Goal: Information Seeking & Learning: Learn about a topic

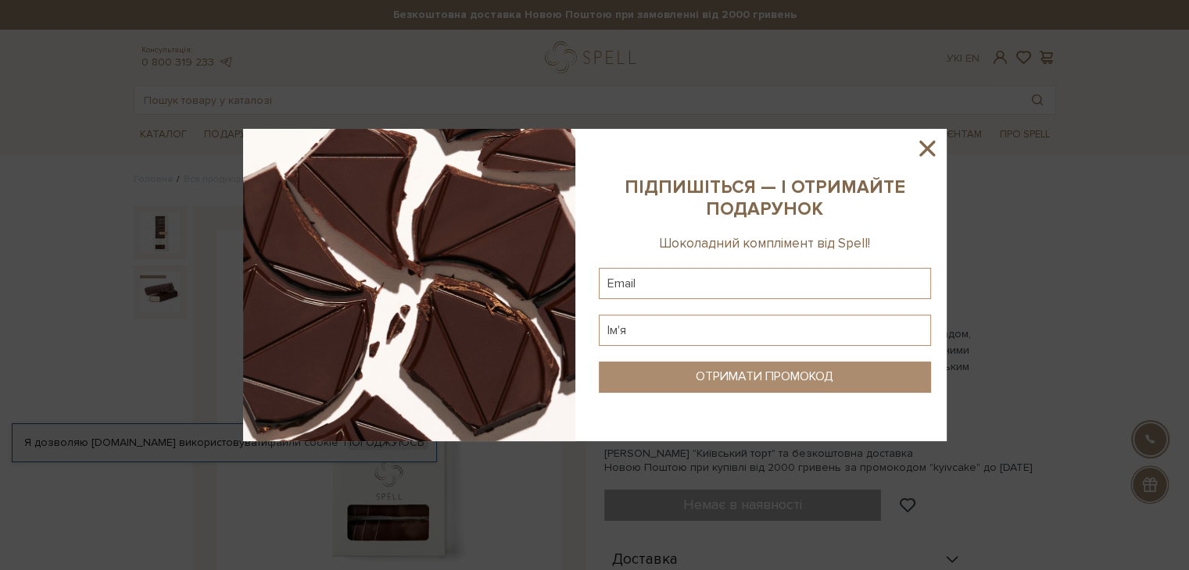
click at [931, 148] on icon at bounding box center [927, 148] width 27 height 27
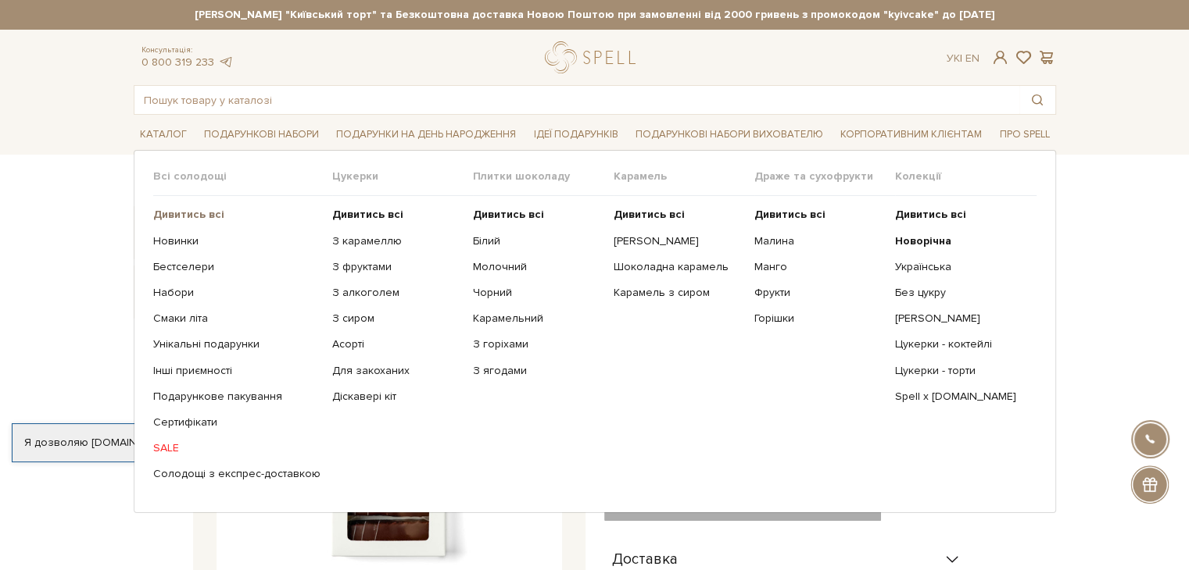
click at [194, 213] on b "Дивитись всі" at bounding box center [188, 214] width 71 height 13
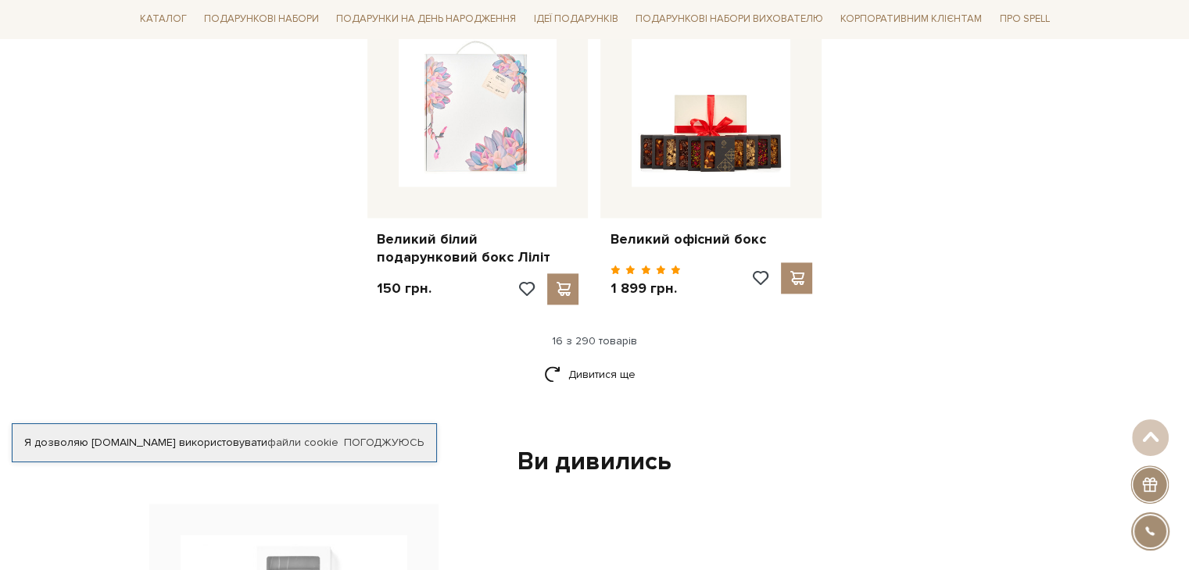
scroll to position [2032, 0]
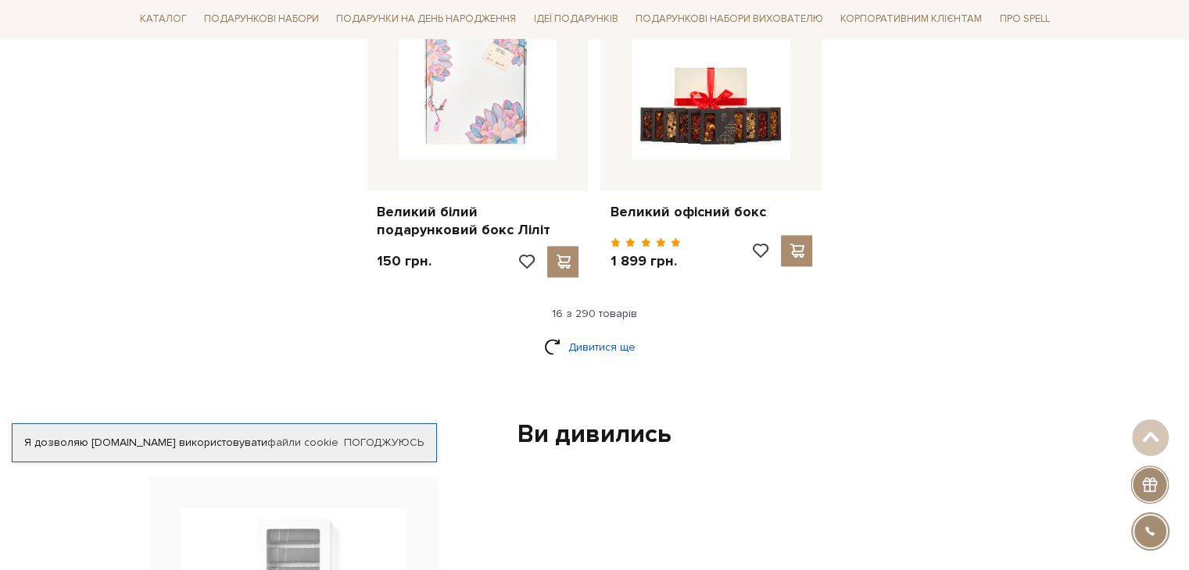
click at [584, 334] on link "Дивитися ще" at bounding box center [595, 347] width 102 height 27
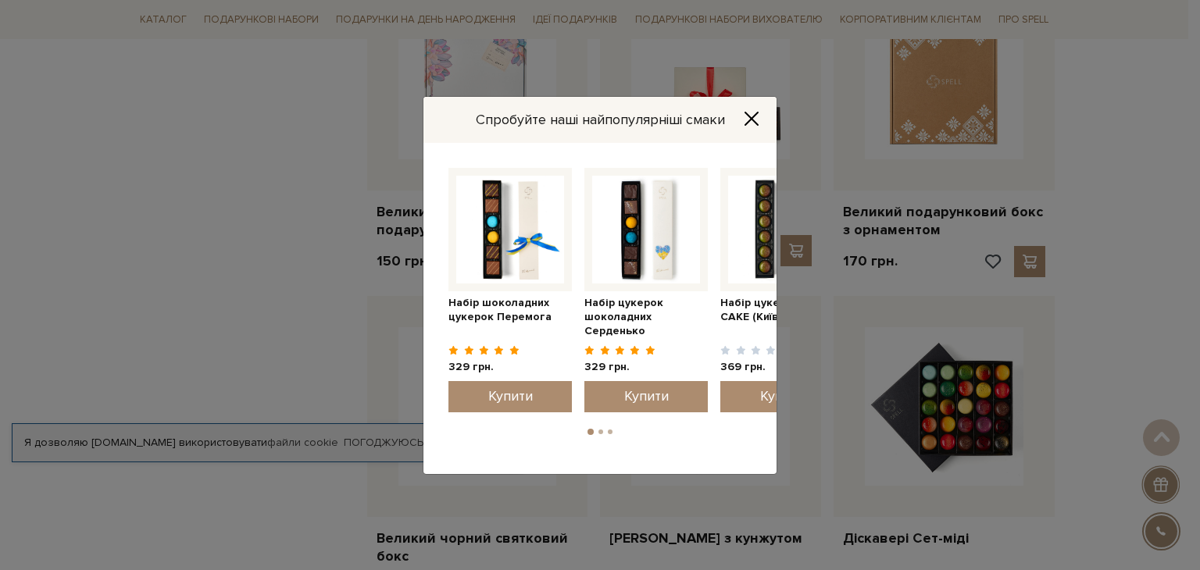
click at [756, 118] on icon "Close" at bounding box center [752, 119] width 16 height 16
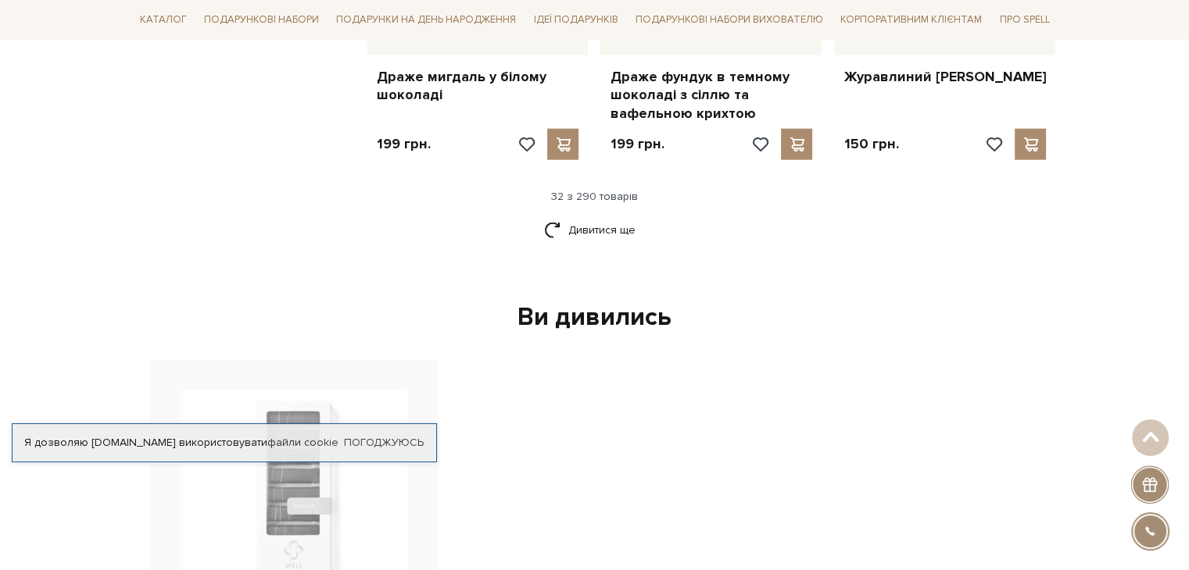
scroll to position [3829, 0]
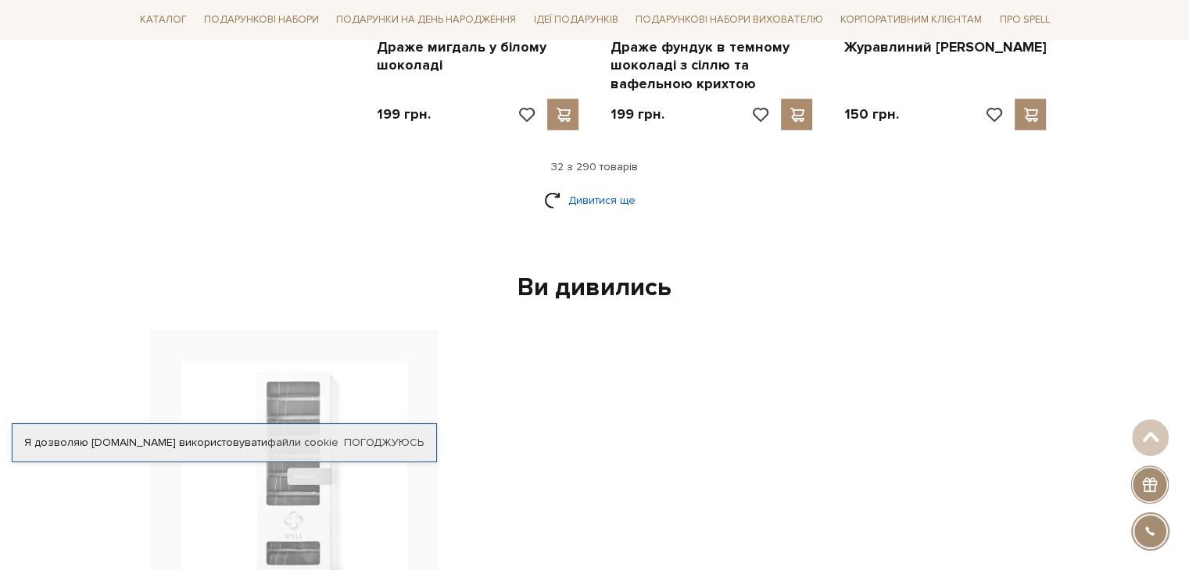
click at [612, 187] on link "Дивитися ще" at bounding box center [595, 200] width 102 height 27
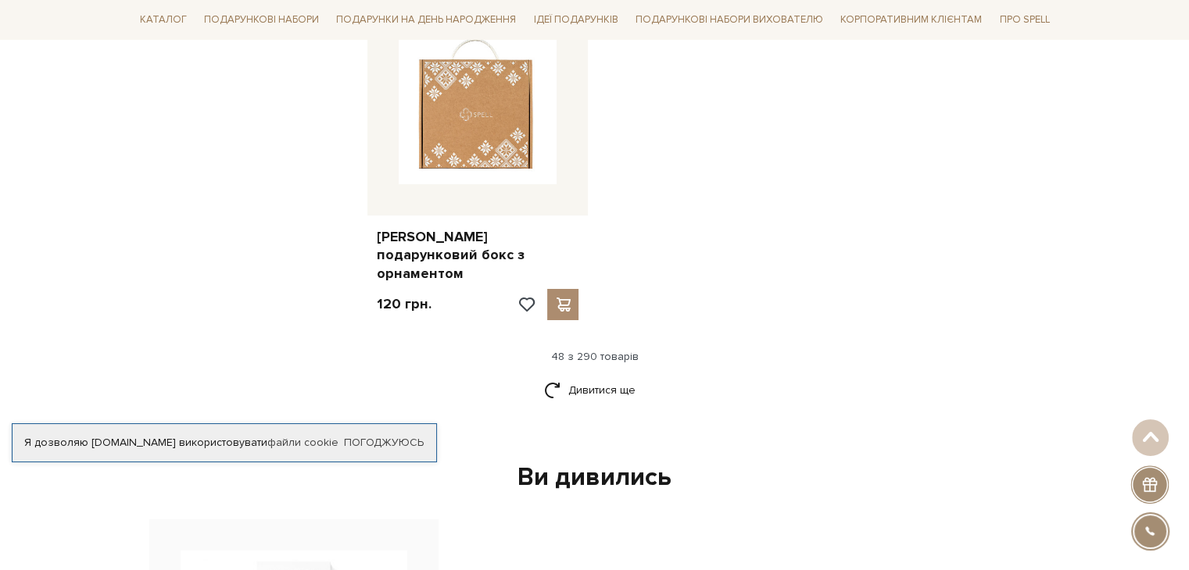
scroll to position [5626, 0]
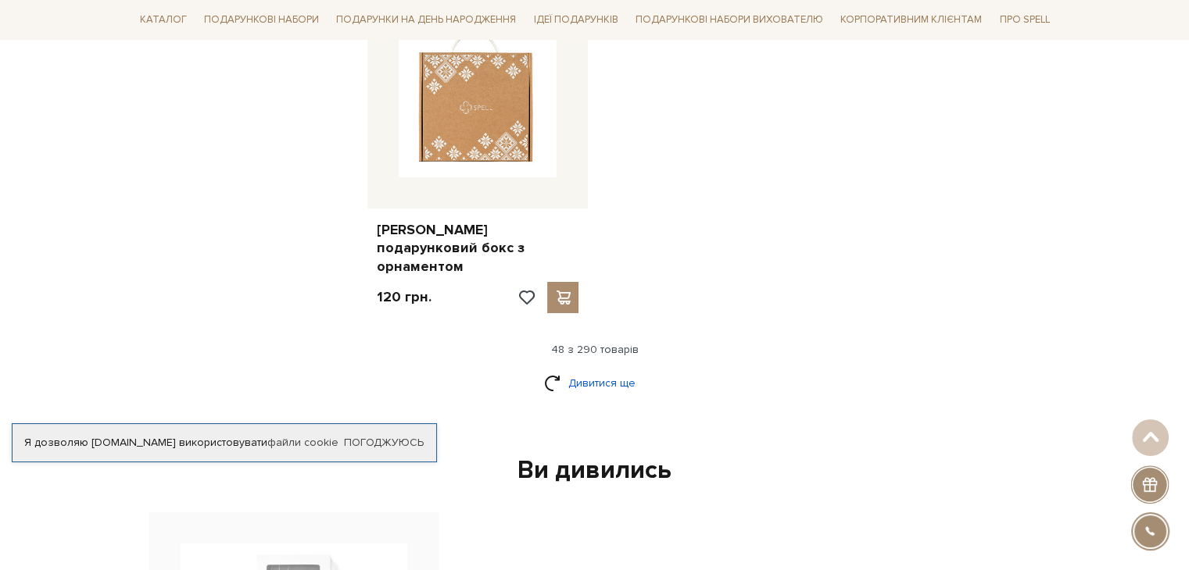
click at [601, 370] on link "Дивитися ще" at bounding box center [595, 383] width 102 height 27
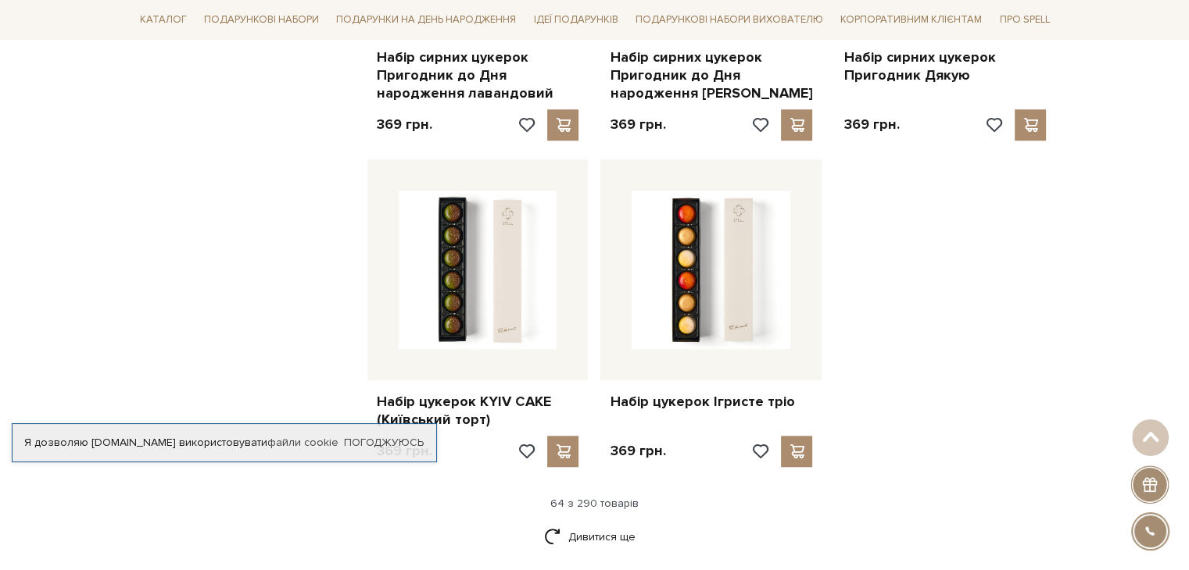
scroll to position [7346, 0]
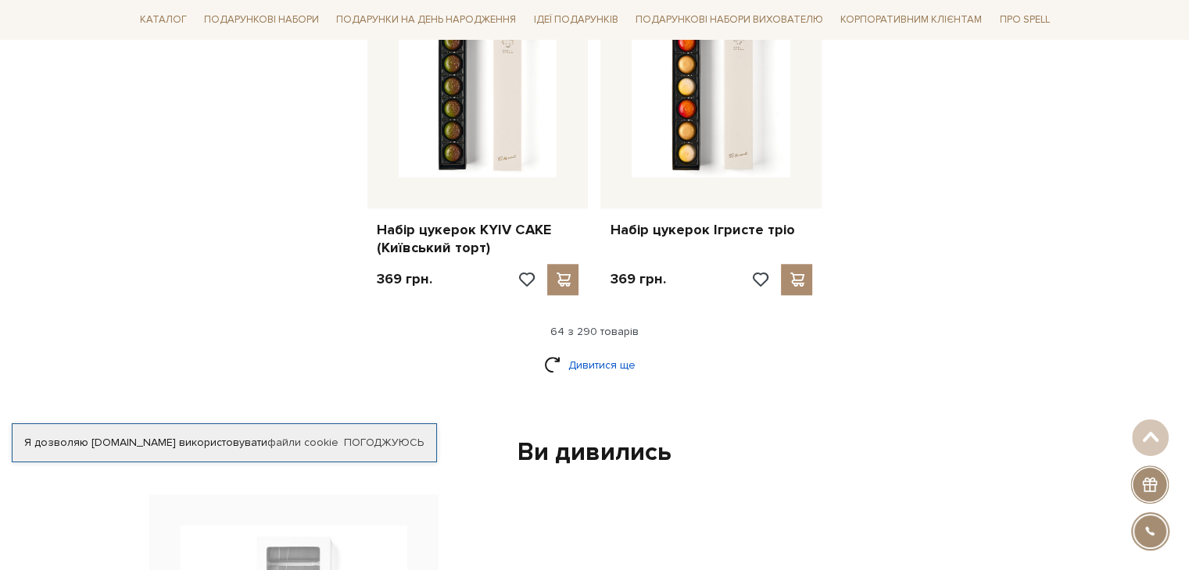
click at [610, 352] on link "Дивитися ще" at bounding box center [595, 365] width 102 height 27
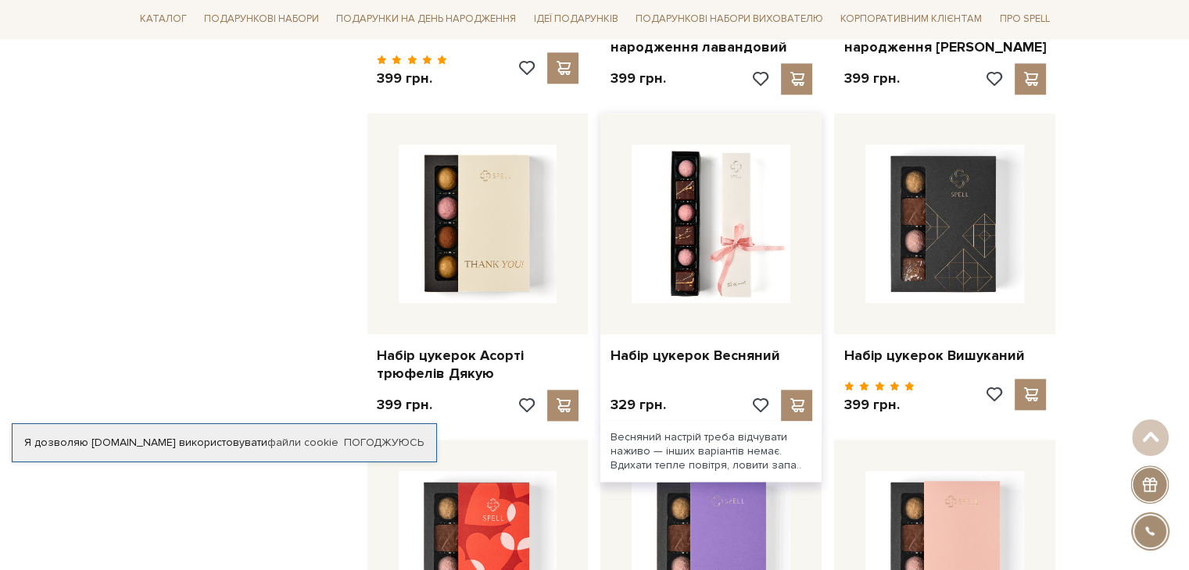
scroll to position [7893, 0]
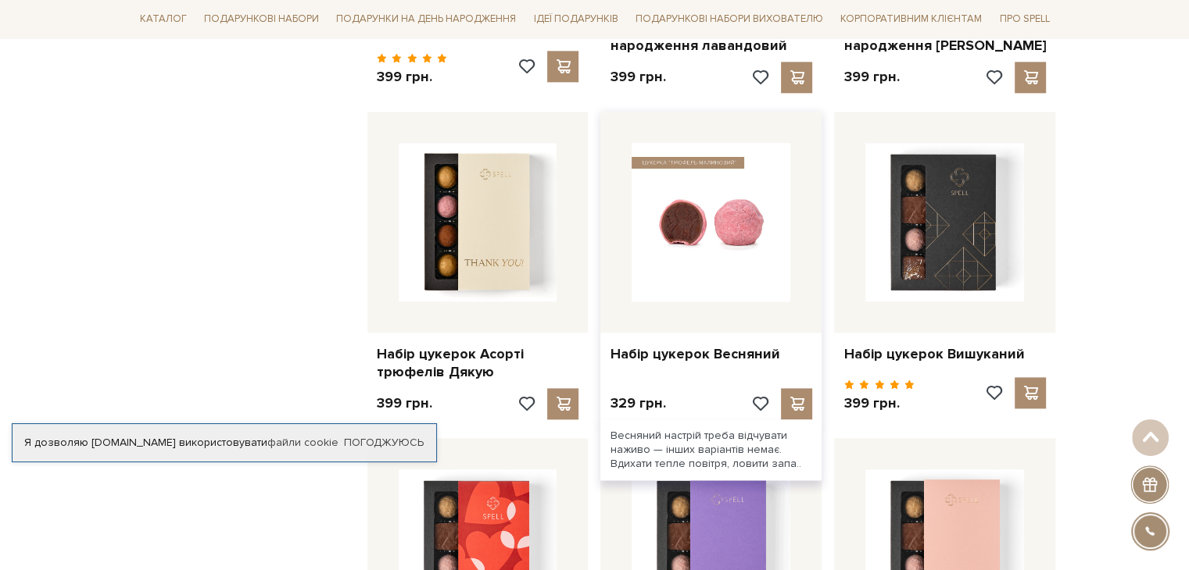
click at [756, 151] on img at bounding box center [710, 222] width 159 height 159
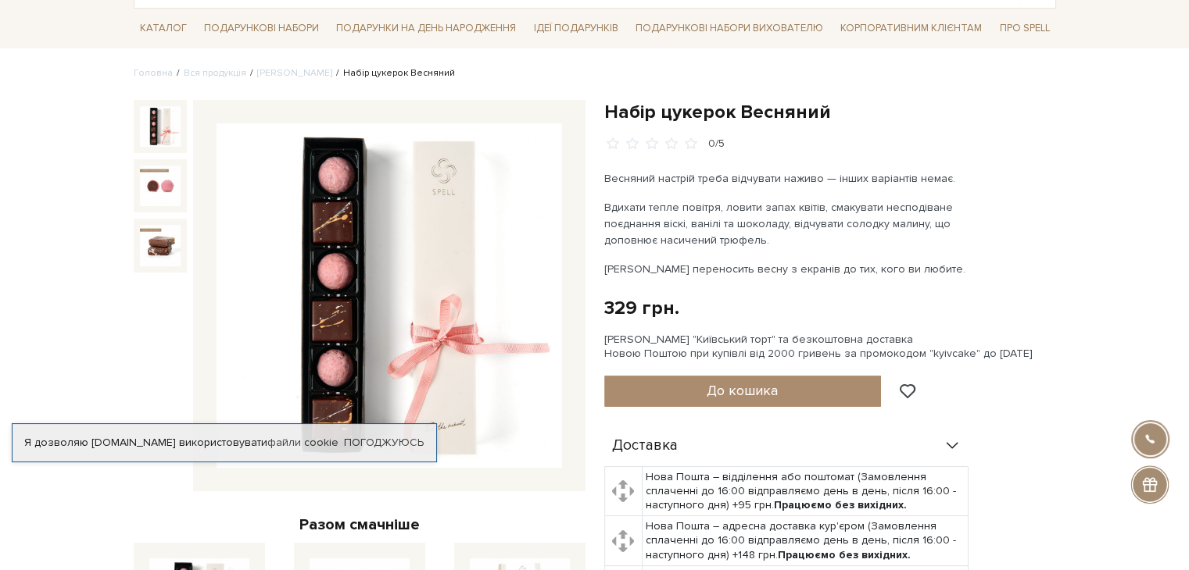
scroll to position [78, 0]
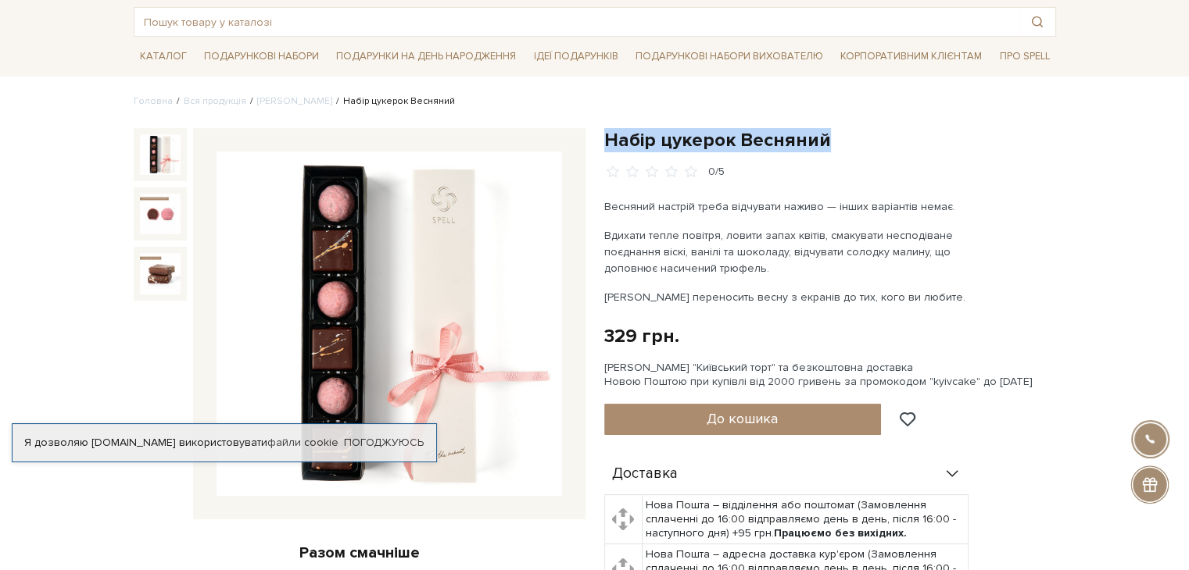
drag, startPoint x: 647, startPoint y: 141, endPoint x: 828, endPoint y: 145, distance: 181.4
click at [828, 145] on h1 "Набір цукерок Весняний" at bounding box center [830, 140] width 452 height 24
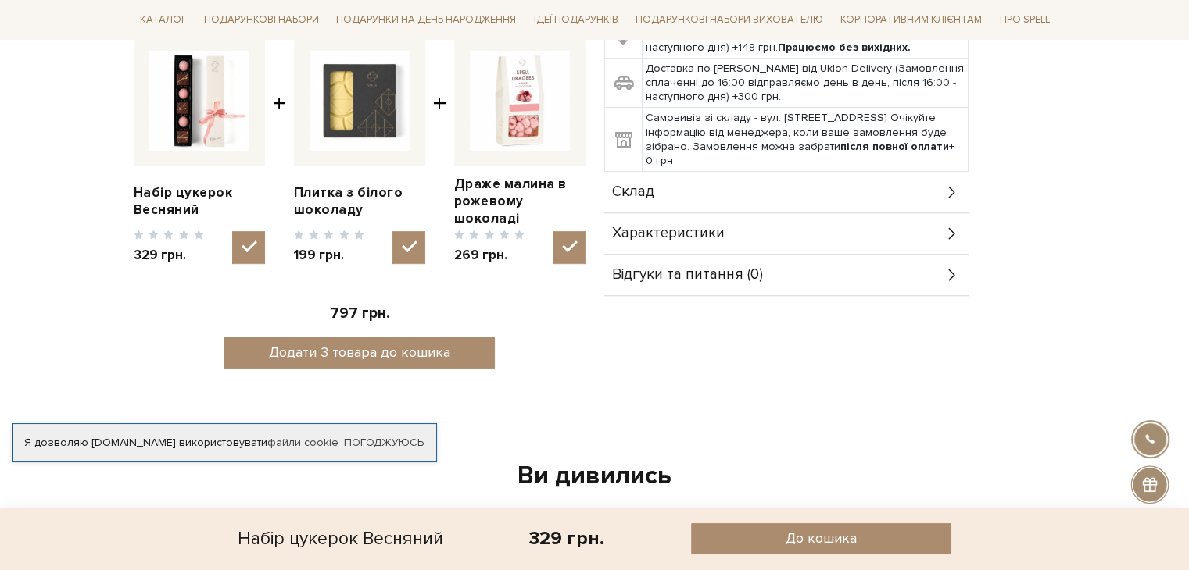
scroll to position [625, 0]
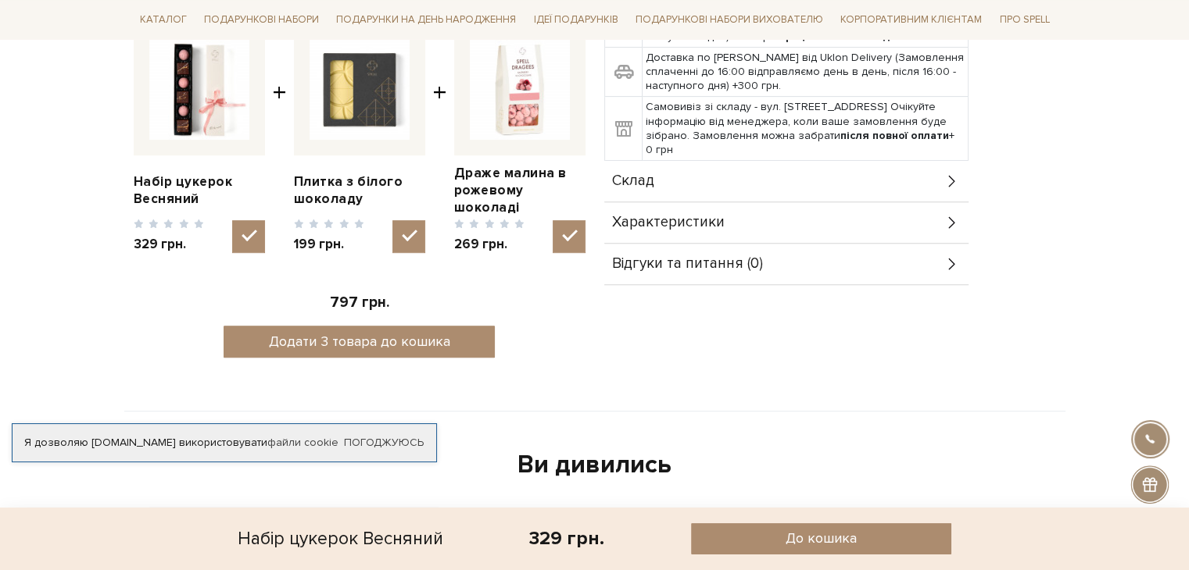
click at [776, 228] on div "Характеристики" at bounding box center [786, 222] width 364 height 41
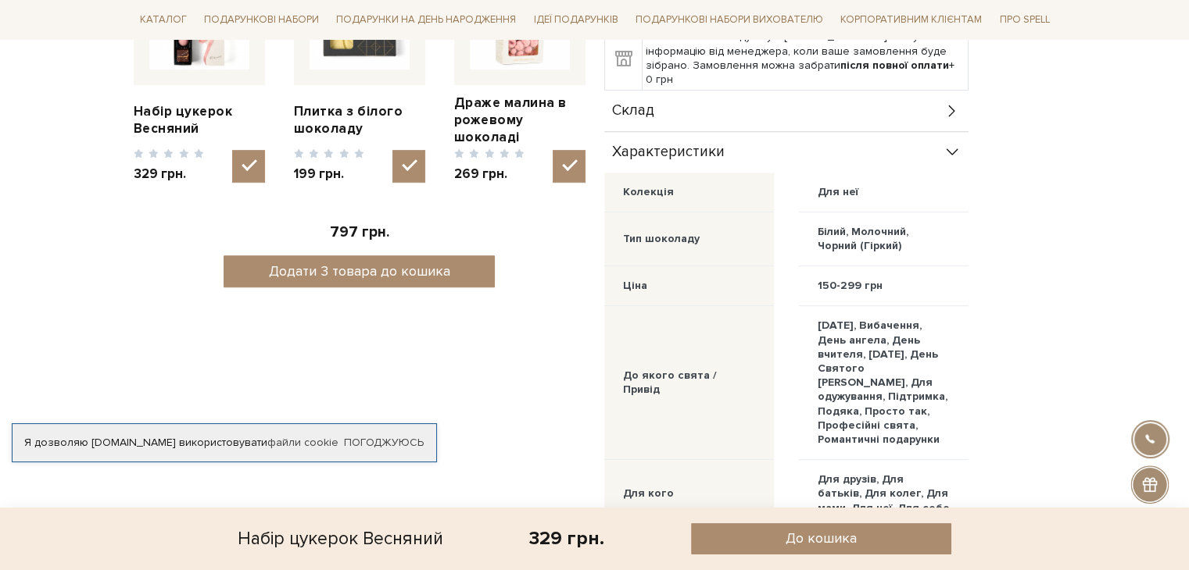
scroll to position [547, 0]
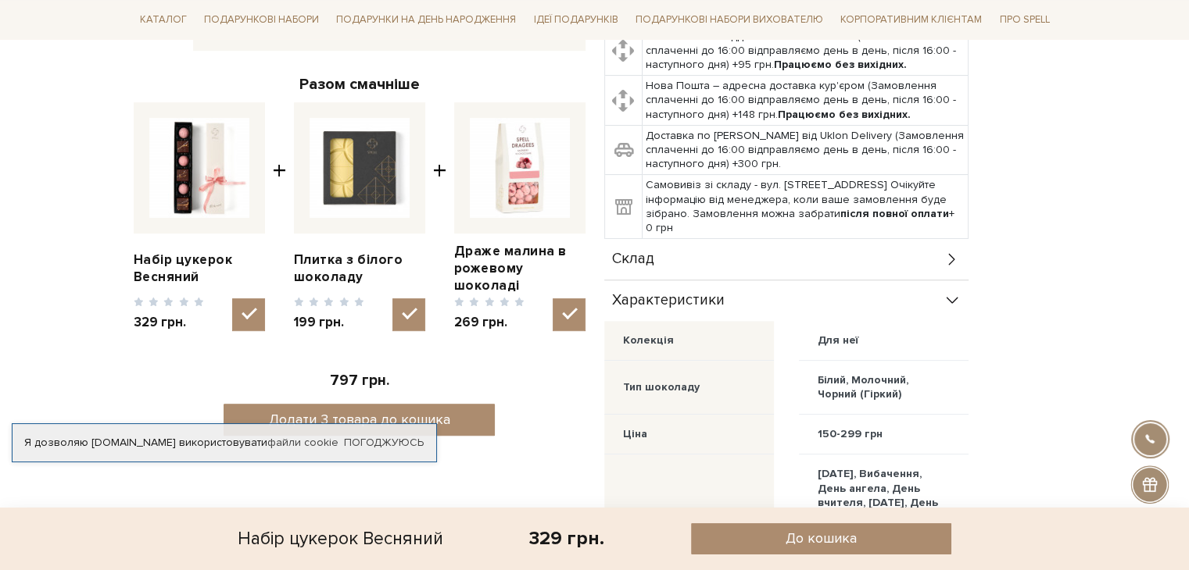
click at [765, 258] on div "Склад" at bounding box center [786, 259] width 364 height 41
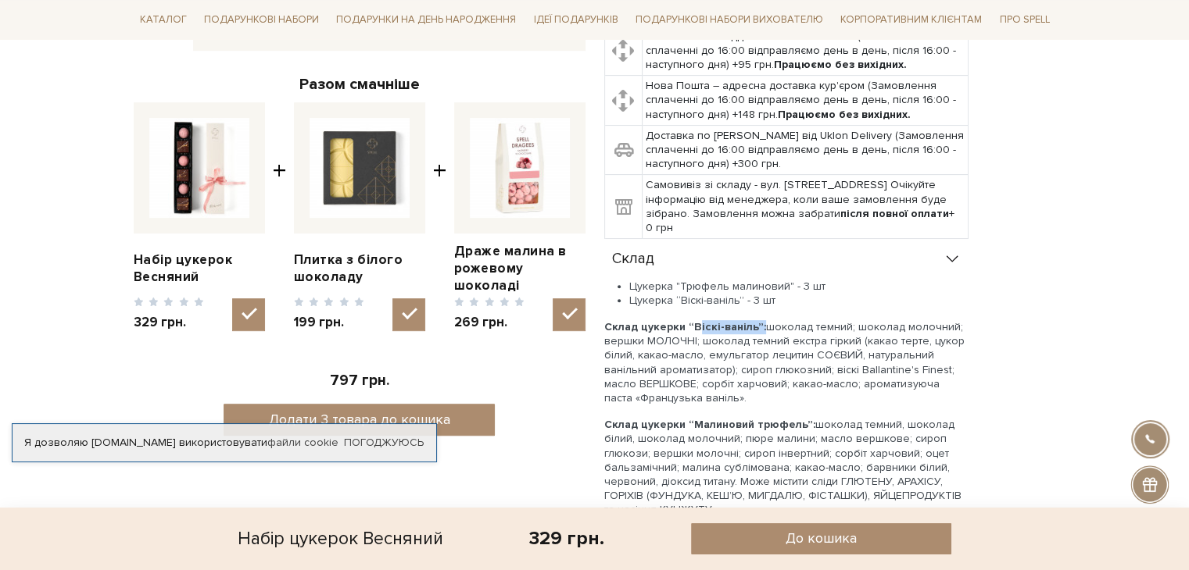
drag, startPoint x: 687, startPoint y: 324, endPoint x: 727, endPoint y: 327, distance: 40.0
click at [753, 324] on b "Склад цукерки “Віскі-ваніль”:" at bounding box center [685, 326] width 162 height 13
click at [788, 302] on li "Цукерка “Віскі-ваніль” - 3 шт" at bounding box center [798, 301] width 339 height 14
drag, startPoint x: 703, startPoint y: 325, endPoint x: 753, endPoint y: 328, distance: 49.3
click at [753, 328] on b "Склад цукерки “Віскі-ваніль”:" at bounding box center [685, 326] width 162 height 13
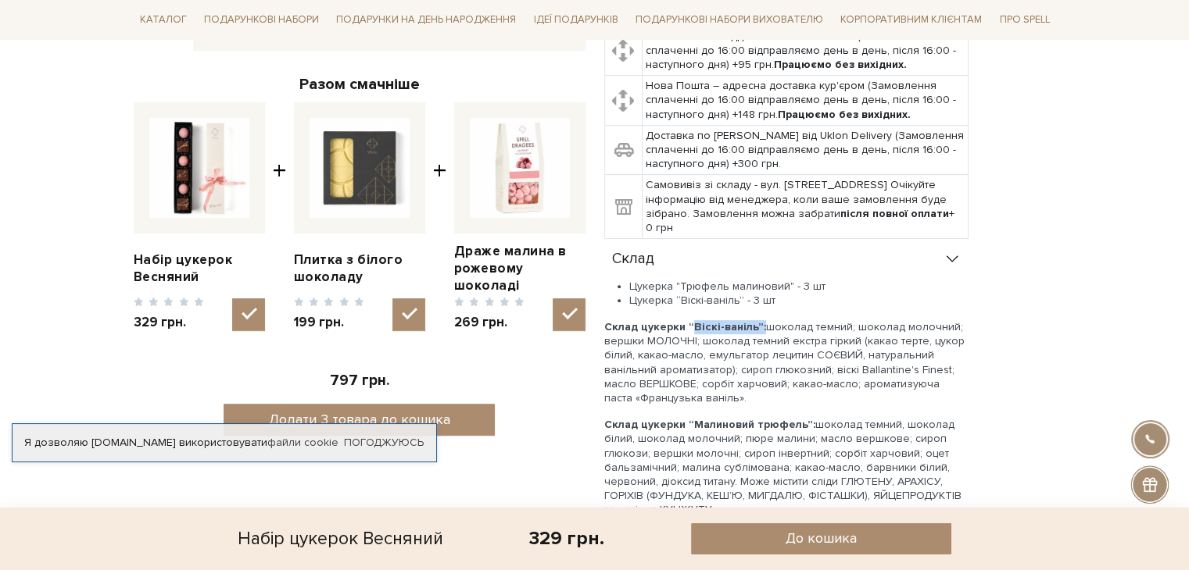
copy b "“Віскі-ваніль”"
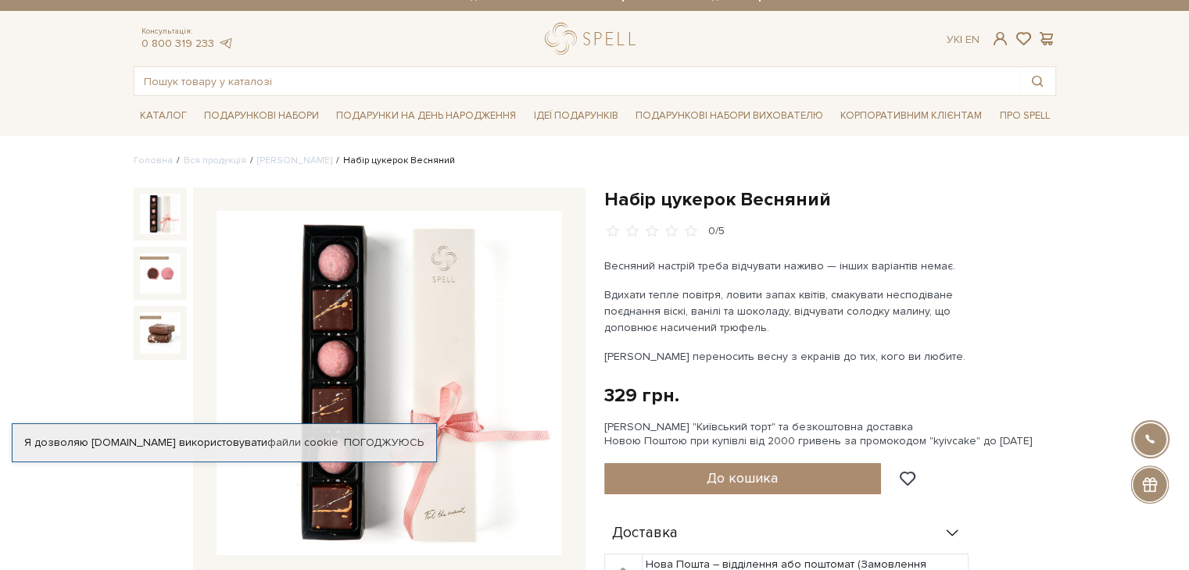
scroll to position [0, 0]
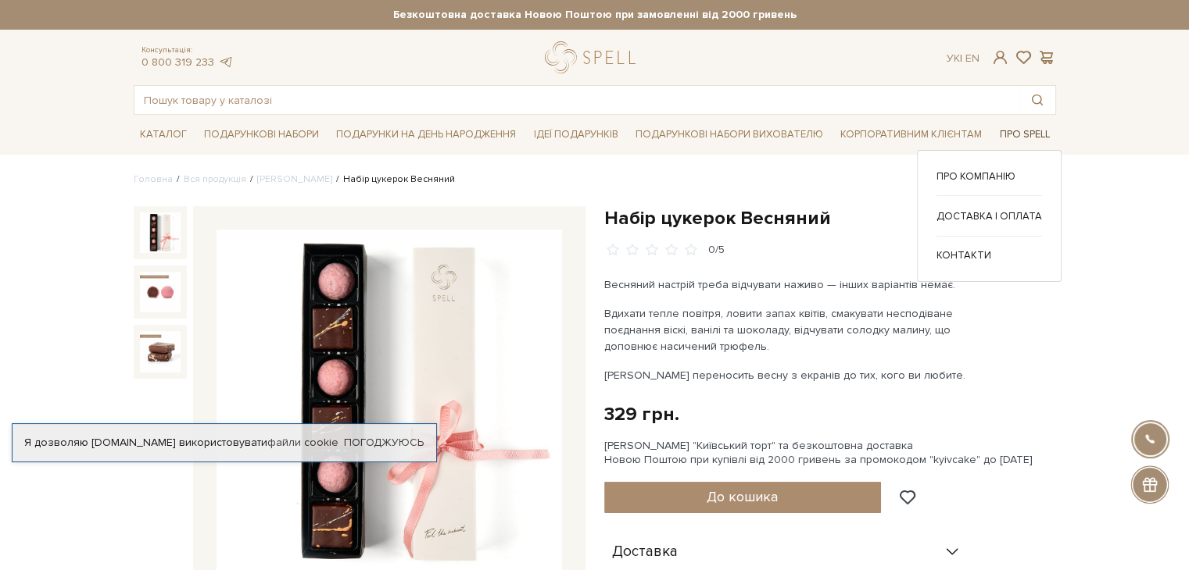
click at [1016, 137] on link "Про Spell" at bounding box center [1023, 135] width 63 height 24
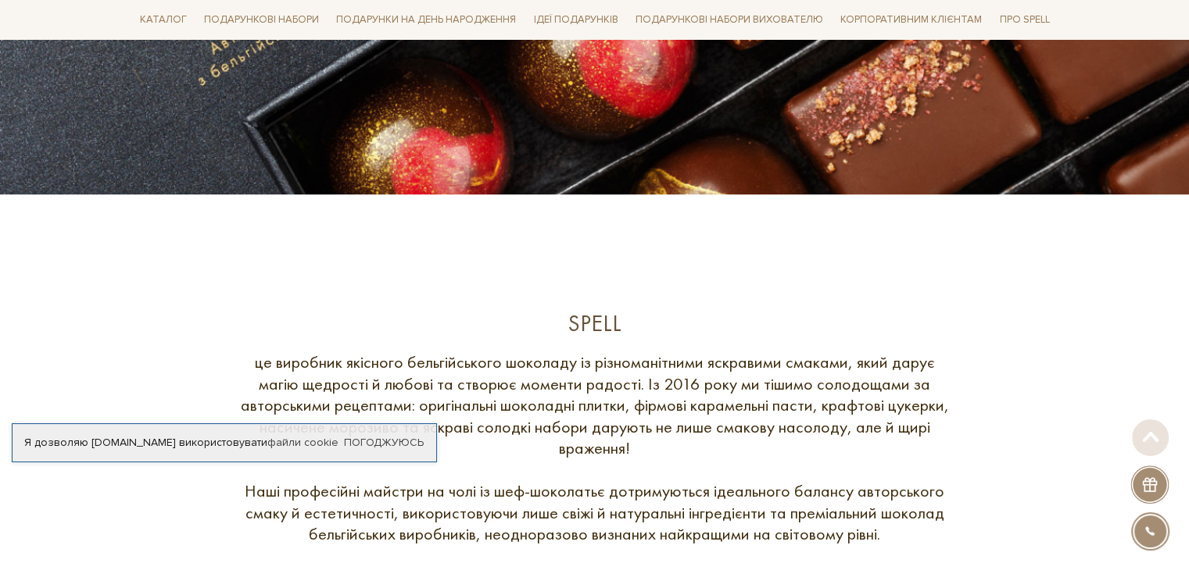
scroll to position [547, 0]
